Goal: Task Accomplishment & Management: Use online tool/utility

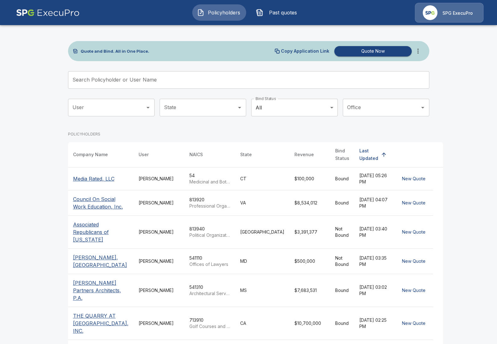
click at [138, 82] on input "Search Policyholder or User Name" at bounding box center [245, 80] width 354 height 18
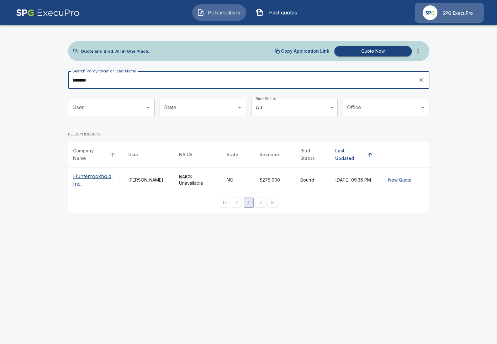
type input "*******"
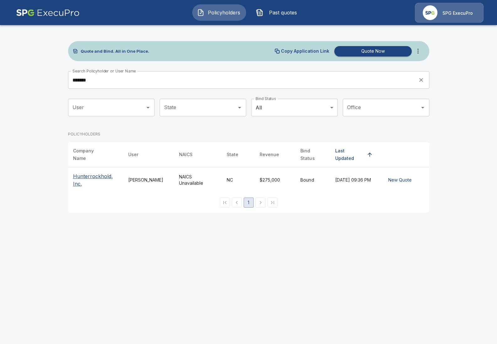
click at [97, 167] on th "Hunterrockhold, Inc." at bounding box center [95, 179] width 55 height 25
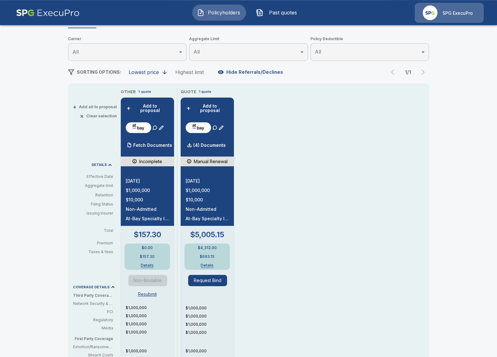
scroll to position [72, 0]
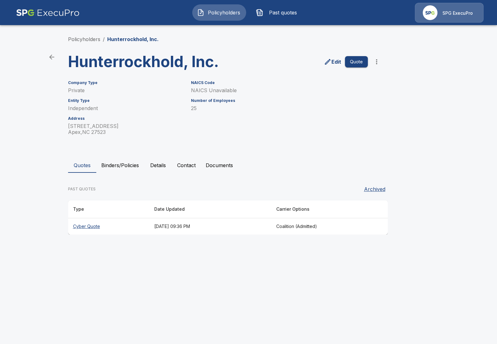
click at [121, 169] on button "Binders/Policies" at bounding box center [120, 165] width 48 height 15
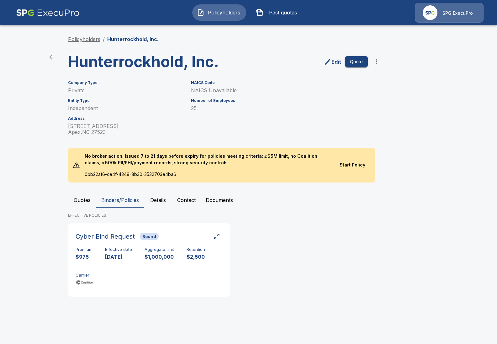
click at [99, 41] on link "Policyholders" at bounding box center [84, 39] width 32 height 6
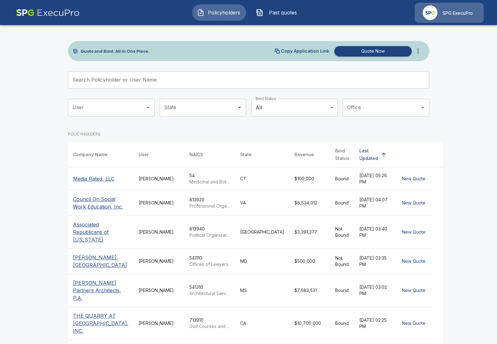
click at [418, 56] on button "more" at bounding box center [418, 51] width 13 height 13
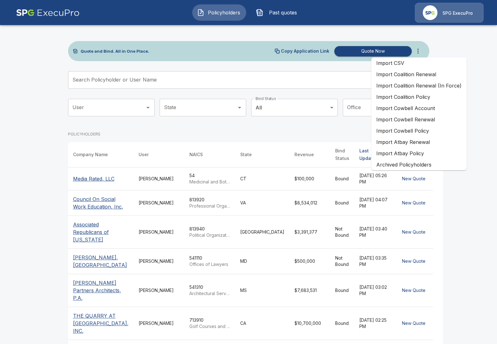
click at [446, 76] on li "Import Coalition Renewal" at bounding box center [418, 74] width 95 height 11
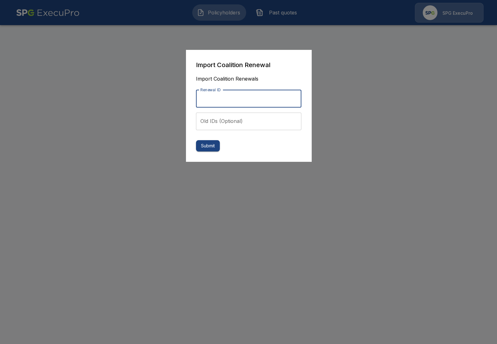
click at [228, 96] on input "Renewal ID" at bounding box center [248, 99] width 105 height 18
paste input "**********"
type input "**********"
click at [214, 146] on button "Submit" at bounding box center [208, 146] width 24 height 12
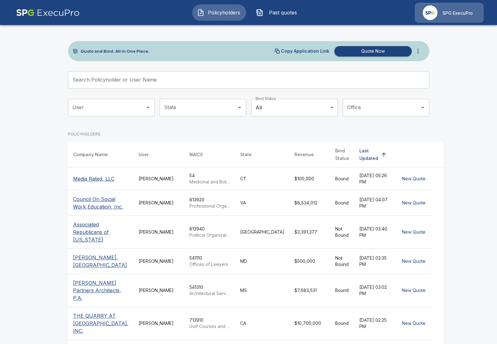
click at [283, 17] on button "Past quotes" at bounding box center [278, 12] width 54 height 16
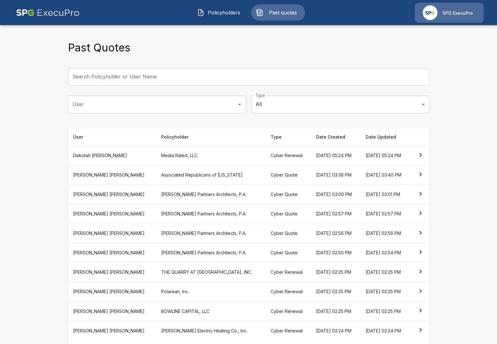
click at [126, 55] on div "Past Quotes" at bounding box center [248, 49] width 361 height 17
click at [216, 12] on span "Policyholders" at bounding box center [224, 13] width 34 height 8
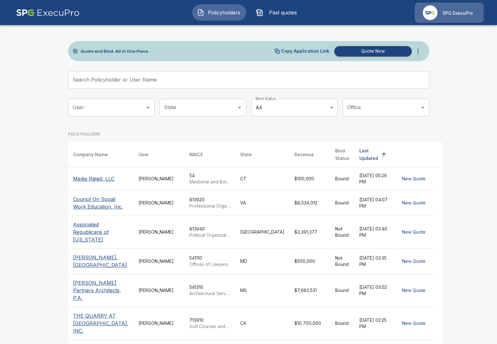
click at [419, 53] on icon "more" at bounding box center [418, 51] width 8 height 8
